Goal: Find specific page/section: Find specific page/section

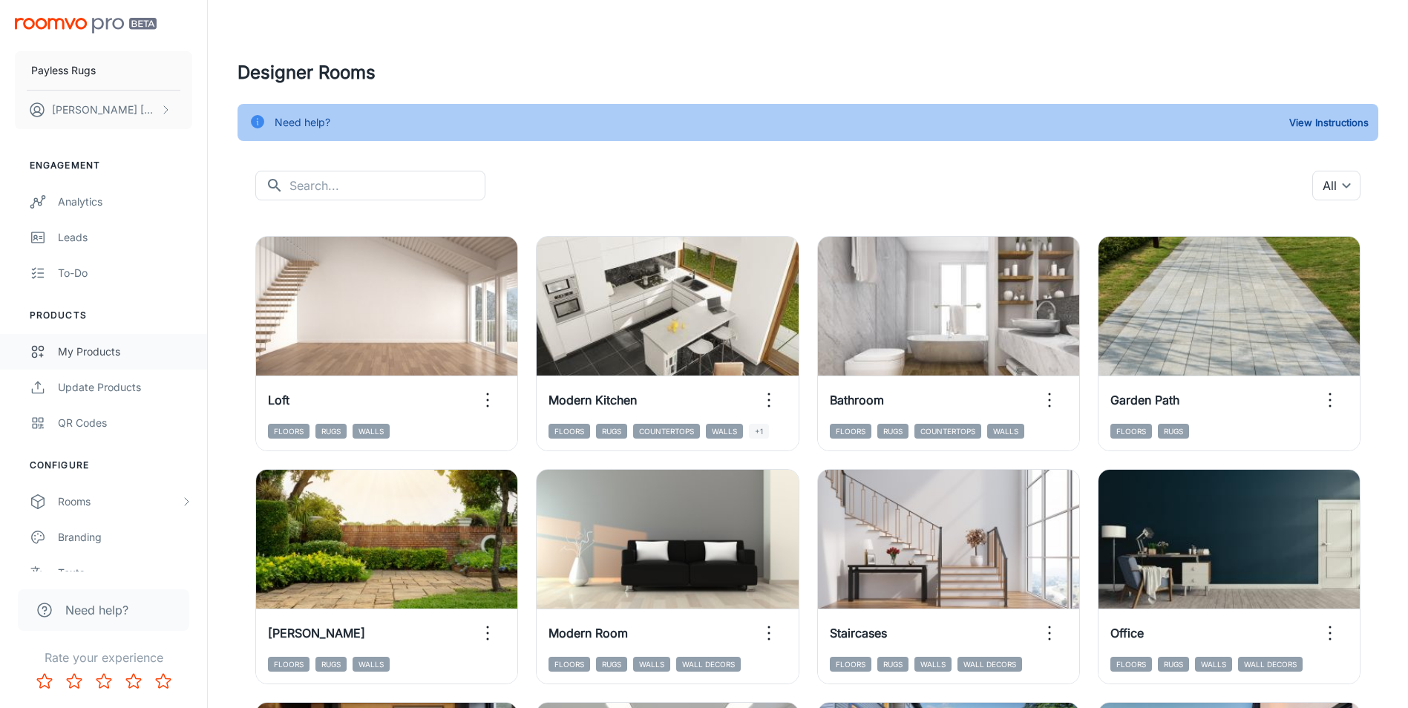
click at [111, 354] on div "My Products" at bounding box center [125, 352] width 134 height 16
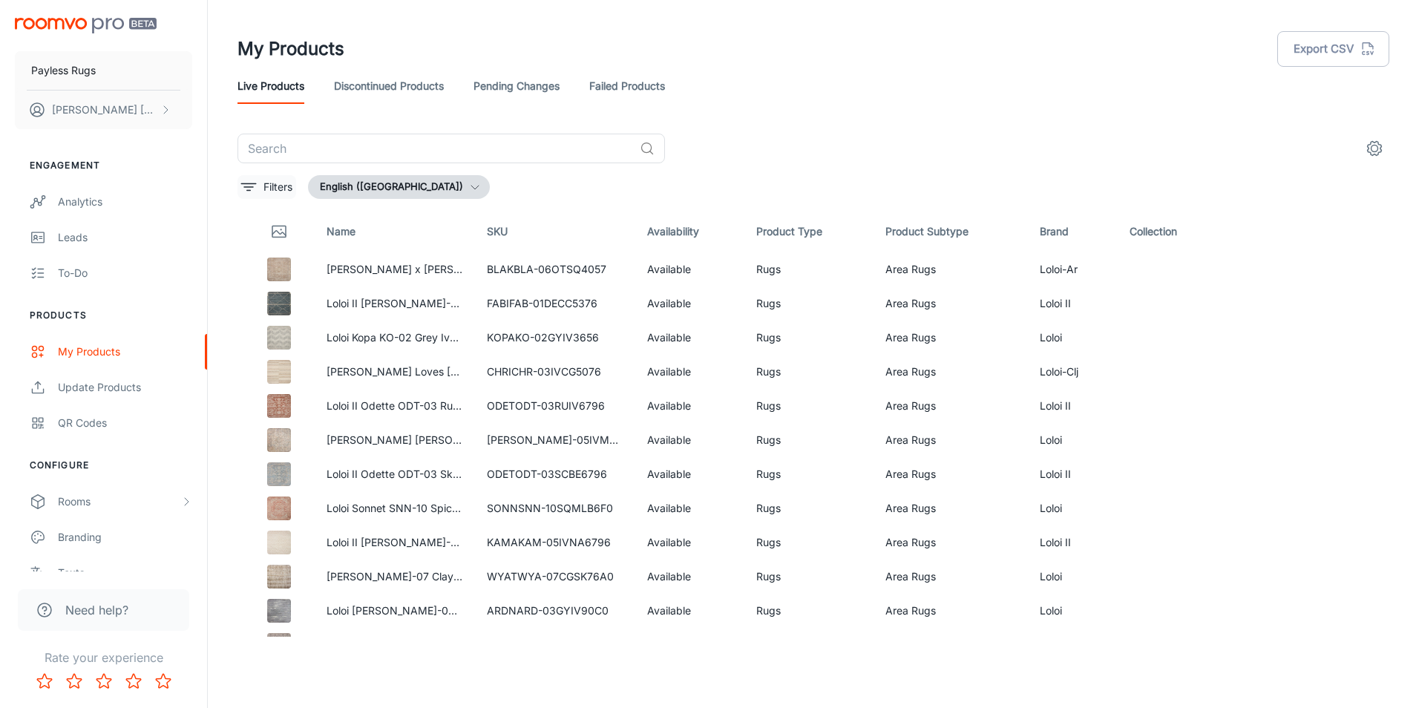
click at [269, 180] on p "Filters" at bounding box center [277, 187] width 29 height 16
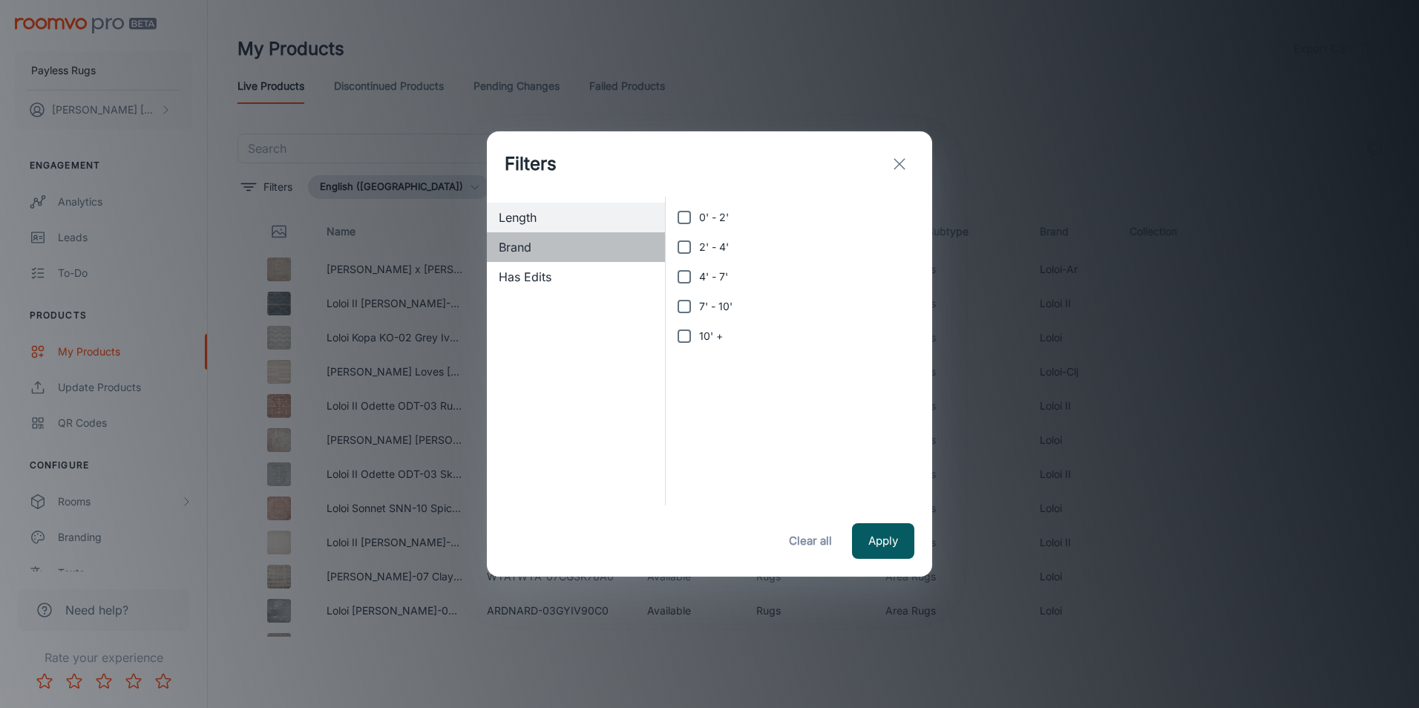
click at [552, 256] on div "Brand" at bounding box center [576, 247] width 178 height 30
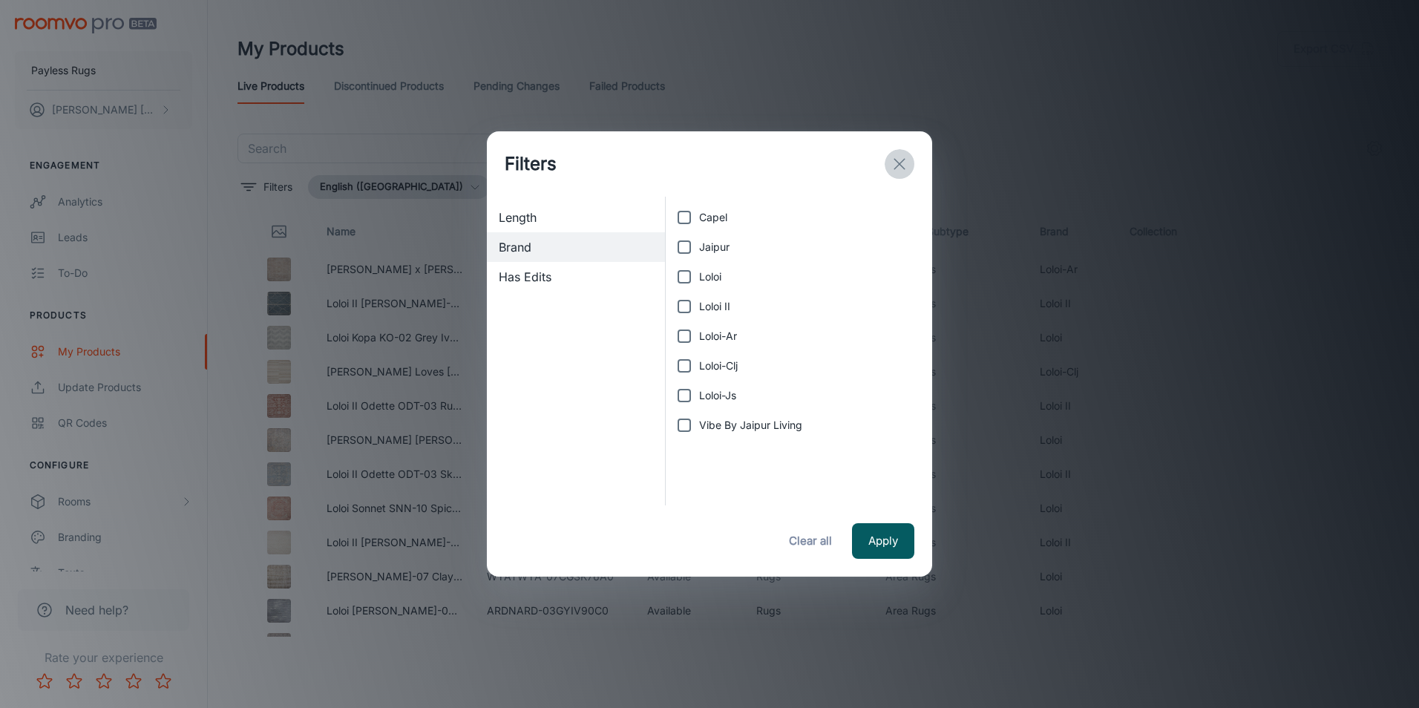
click at [907, 160] on icon "exit" at bounding box center [899, 164] width 18 height 18
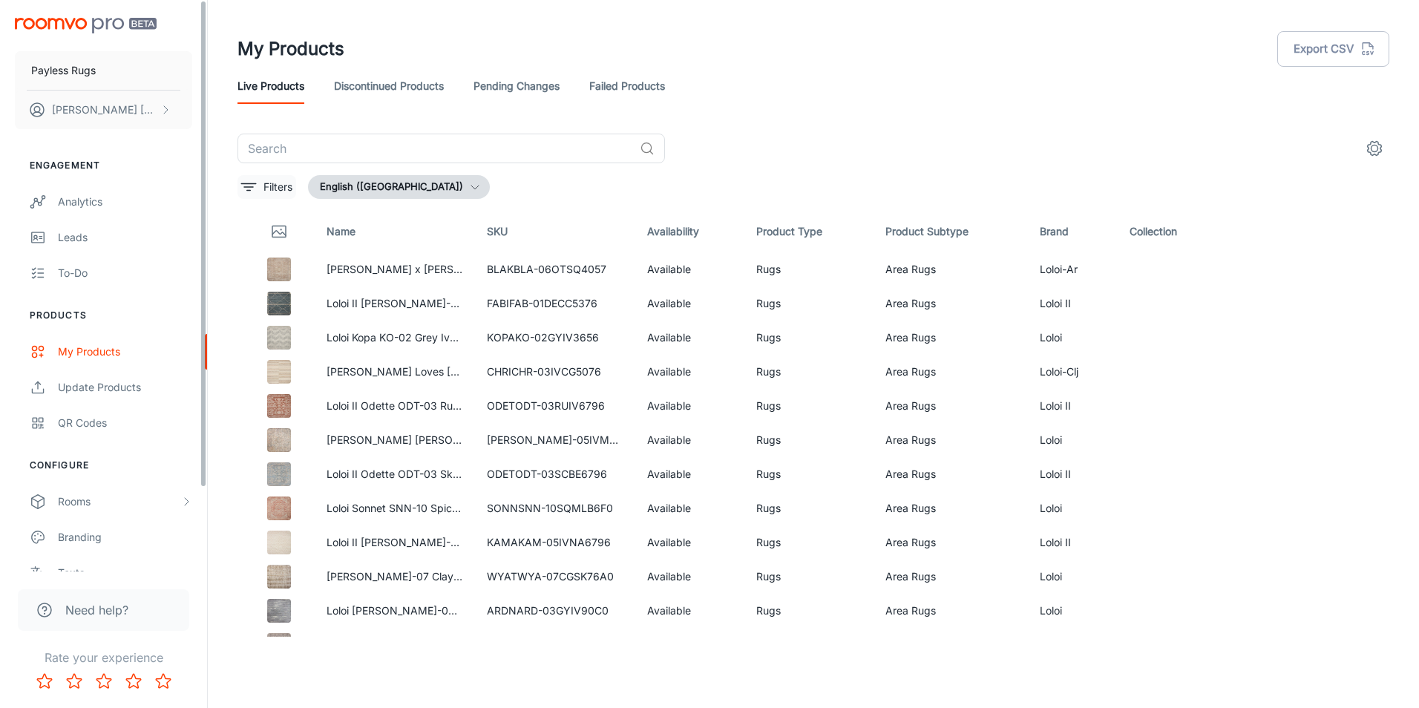
click at [238, 180] on button "Filters" at bounding box center [266, 187] width 59 height 24
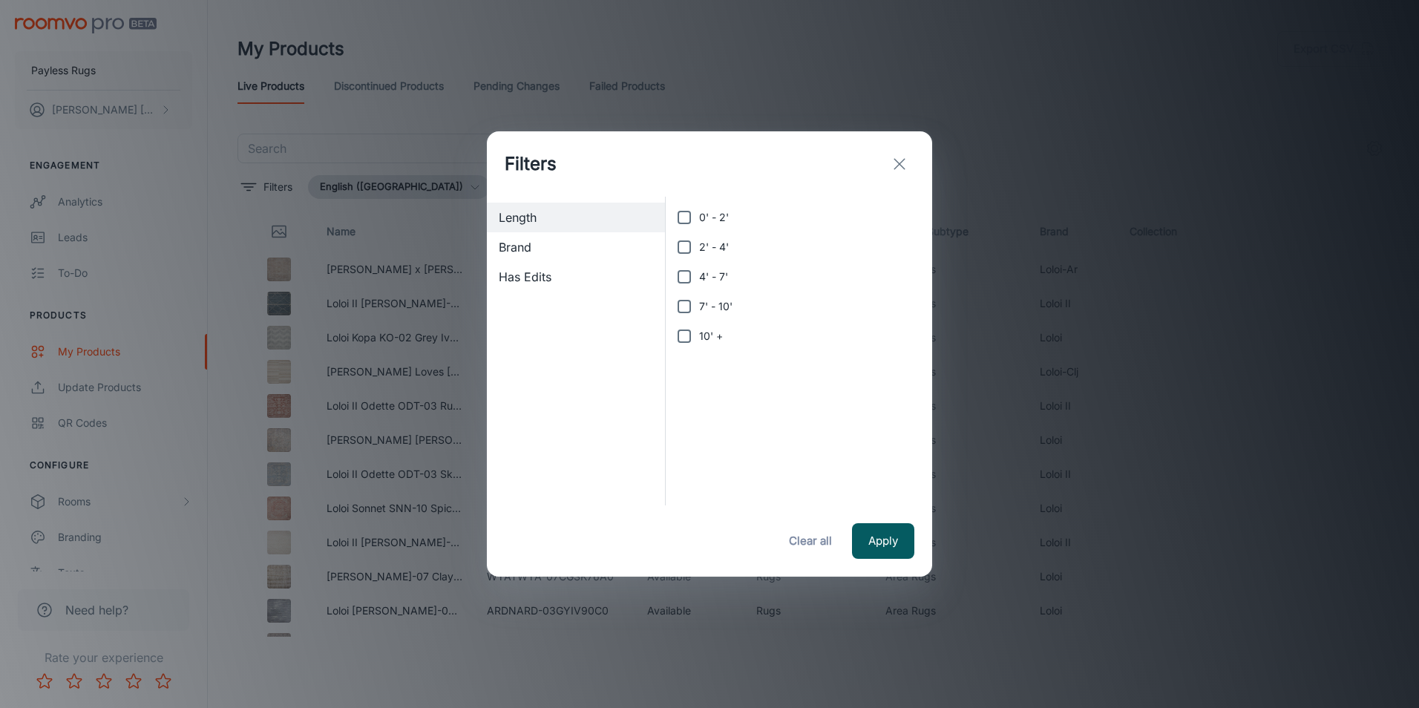
click at [548, 243] on span "Brand" at bounding box center [576, 247] width 154 height 18
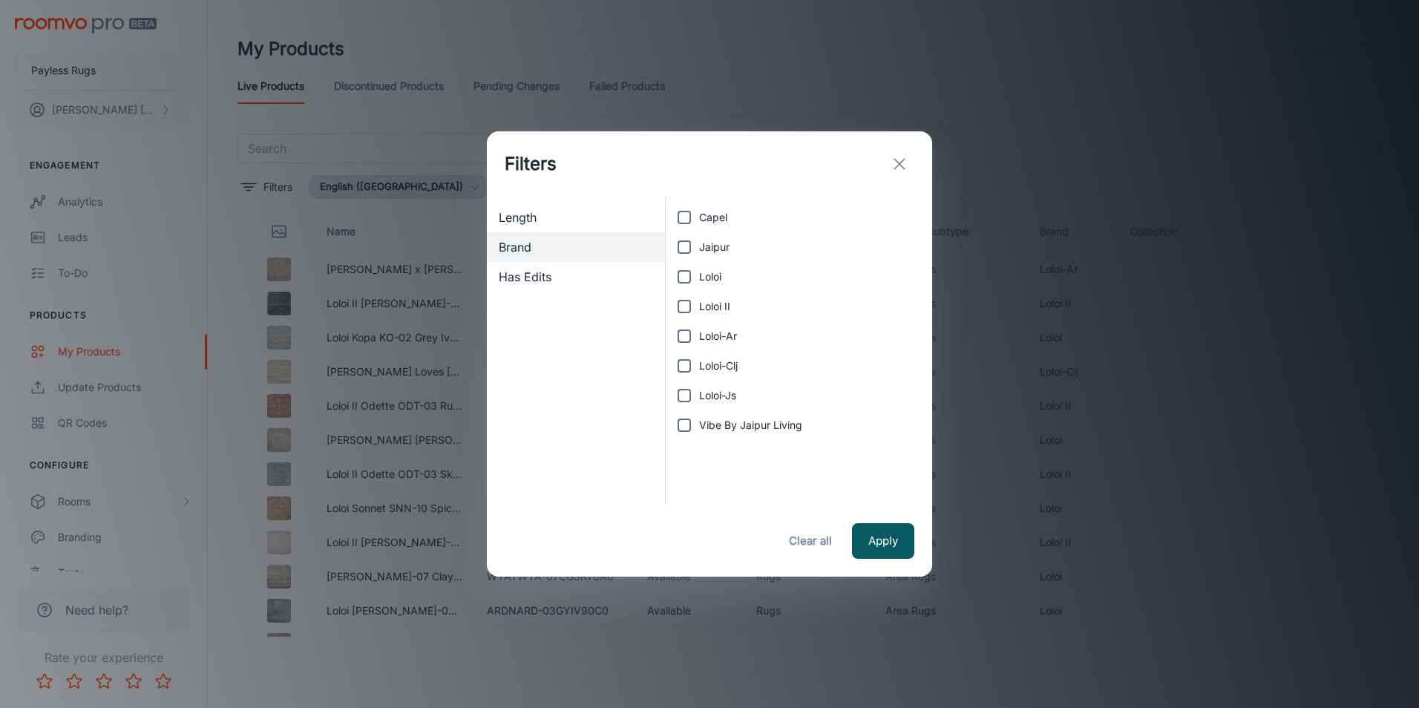
click at [600, 275] on span "Has Edits" at bounding box center [576, 277] width 154 height 18
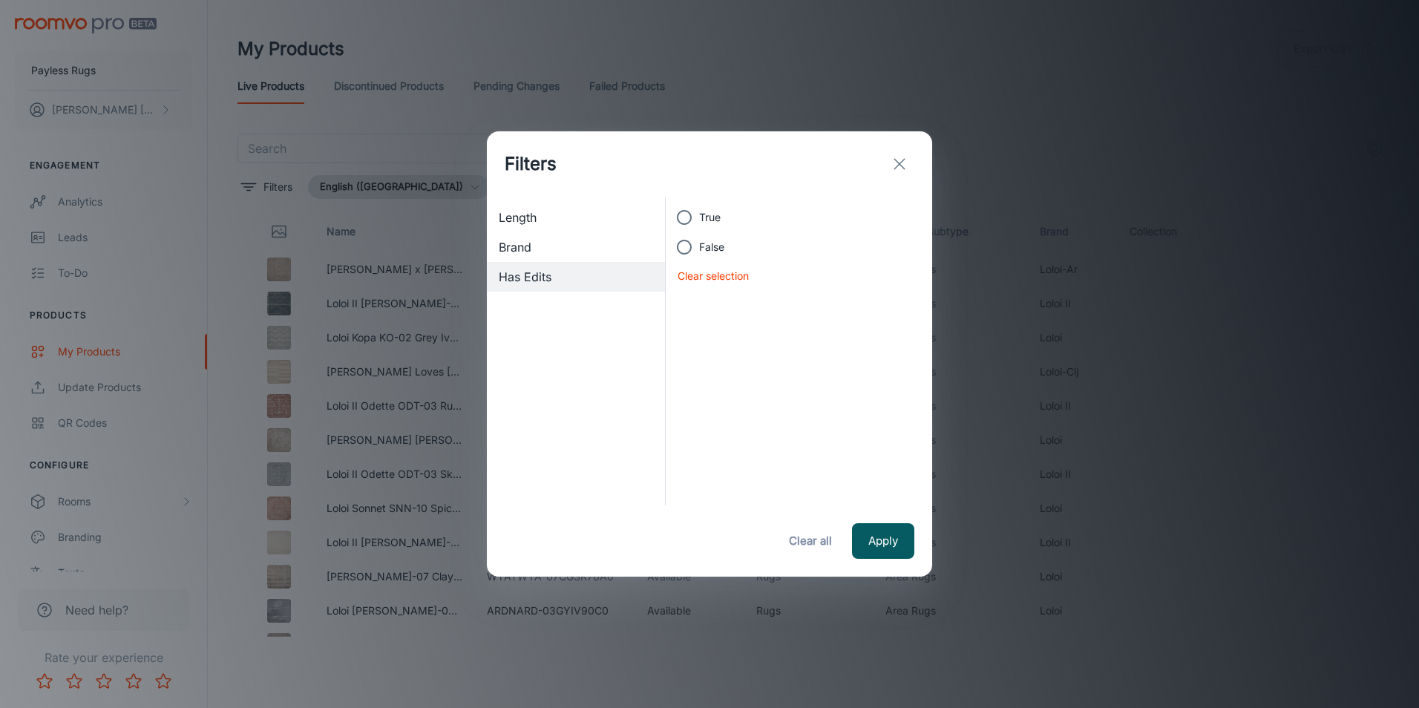
click at [567, 241] on span "Brand" at bounding box center [576, 247] width 154 height 18
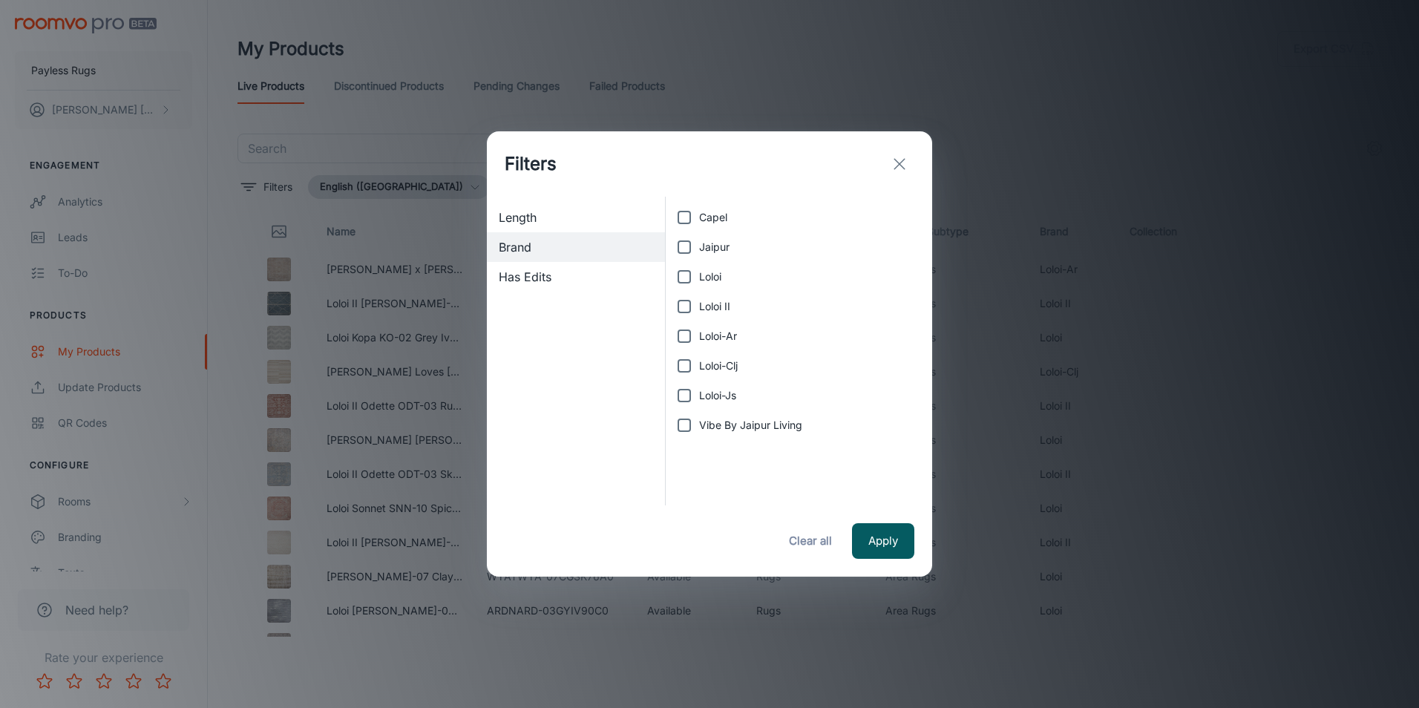
click at [889, 167] on button "exit" at bounding box center [899, 164] width 30 height 30
